Goal: Navigation & Orientation: Understand site structure

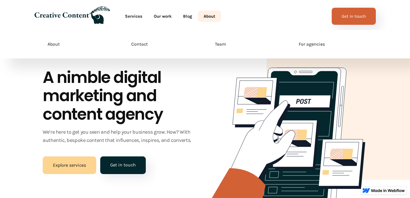
click at [205, 19] on link "About" at bounding box center [209, 16] width 23 height 11
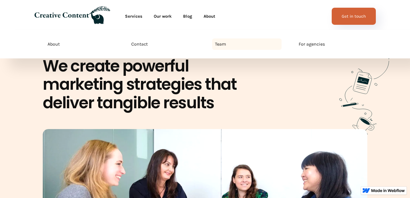
click at [228, 45] on link "Team" at bounding box center [246, 43] width 69 height 11
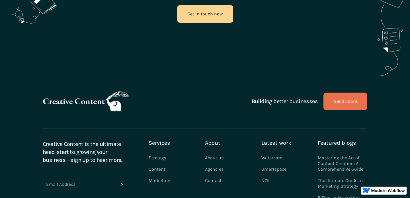
scroll to position [1519, 0]
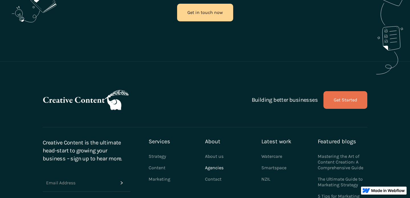
click at [214, 169] on link "Agencies" at bounding box center [214, 167] width 19 height 11
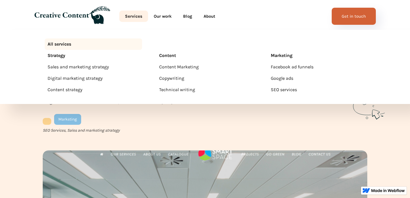
click at [136, 18] on link "Services" at bounding box center [133, 16] width 29 height 11
